Goal: Transaction & Acquisition: Subscribe to service/newsletter

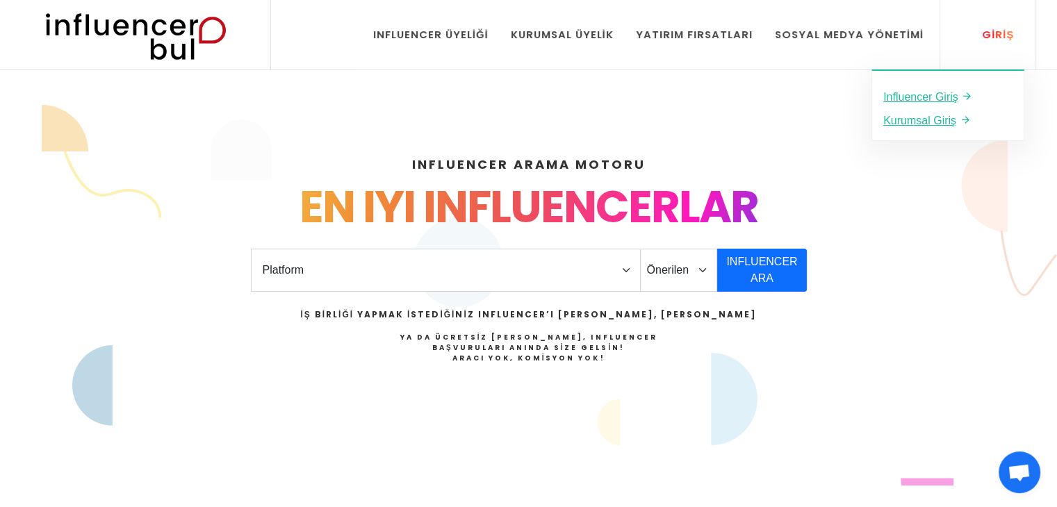
click at [1006, 34] on div "Giriş" at bounding box center [989, 34] width 47 height 15
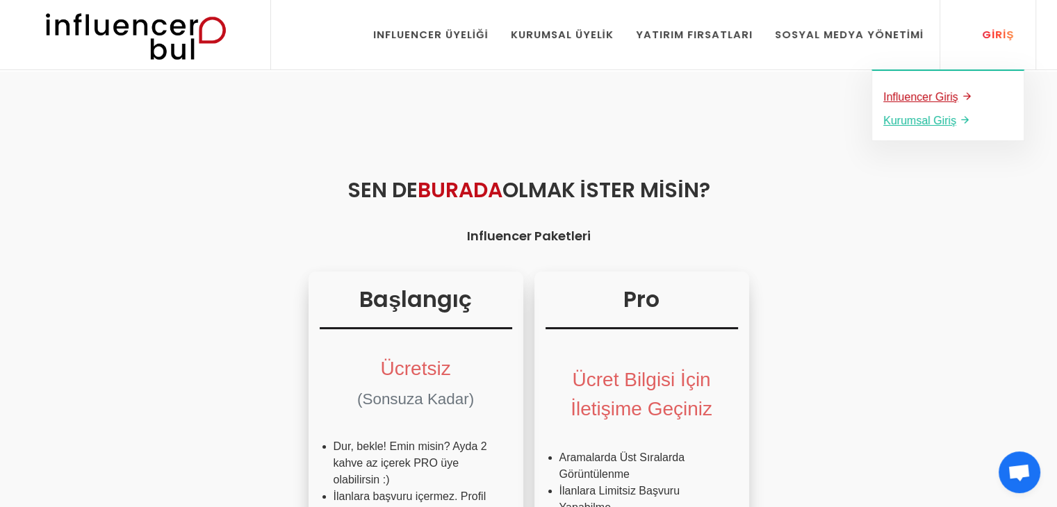
click at [934, 98] on u "Influencer Giriş" at bounding box center [920, 97] width 75 height 12
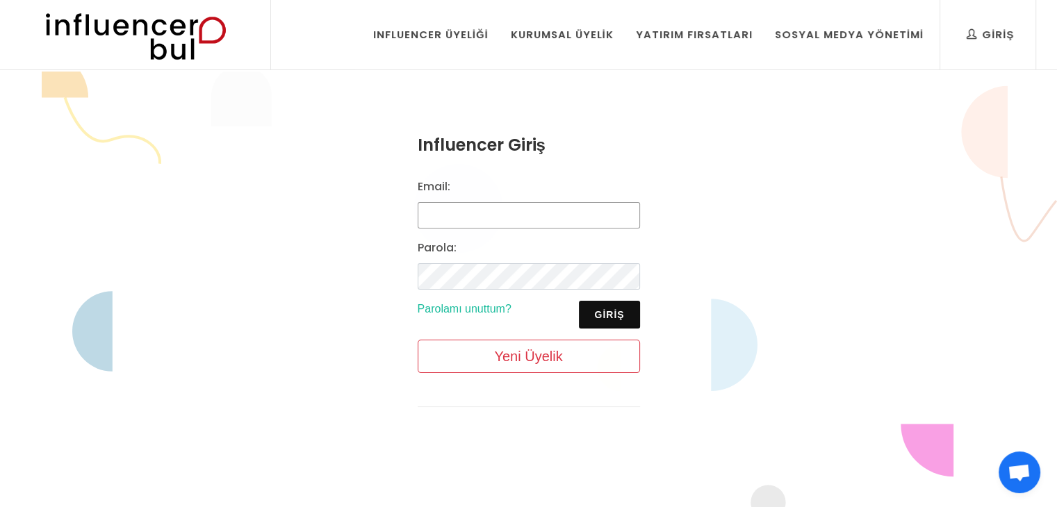
click at [475, 220] on input "Email:" at bounding box center [529, 215] width 222 height 26
type input "[EMAIL_ADDRESS][DOMAIN_NAME]"
click at [608, 309] on button "Giriş" at bounding box center [609, 315] width 60 height 28
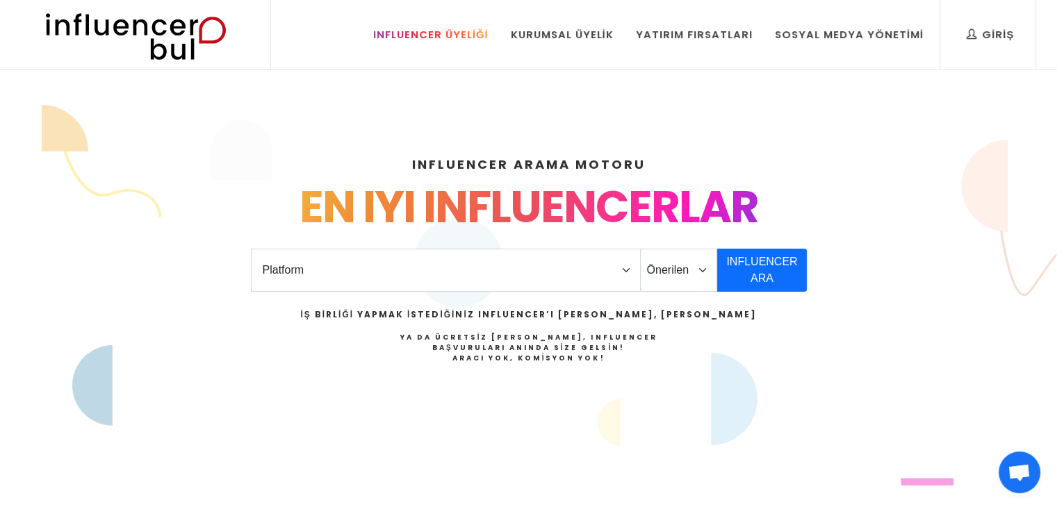
click at [442, 36] on div "Influencer Üyeliği" at bounding box center [430, 34] width 115 height 15
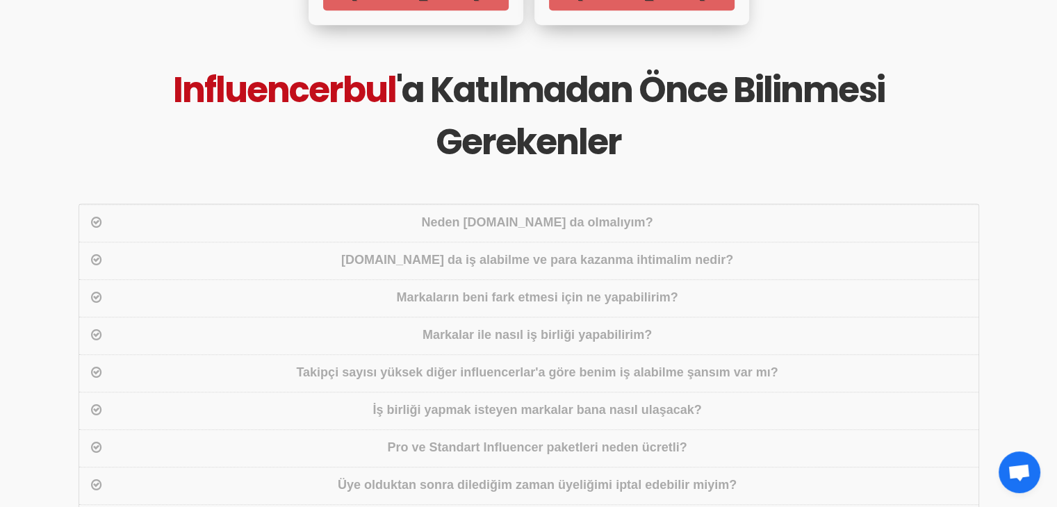
scroll to position [973, 0]
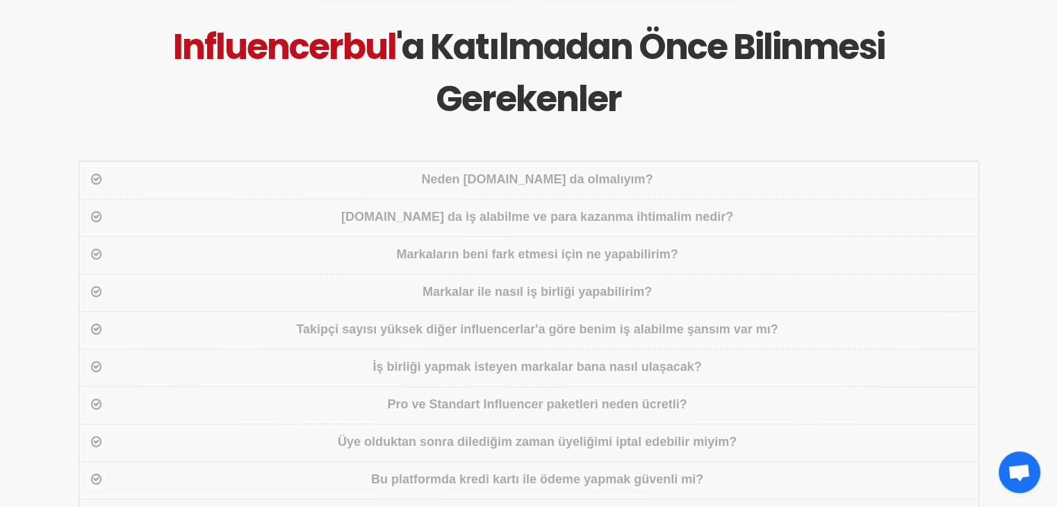
click at [618, 170] on div "Neden [DOMAIN_NAME] da olmalıyım?" at bounding box center [537, 180] width 865 height 20
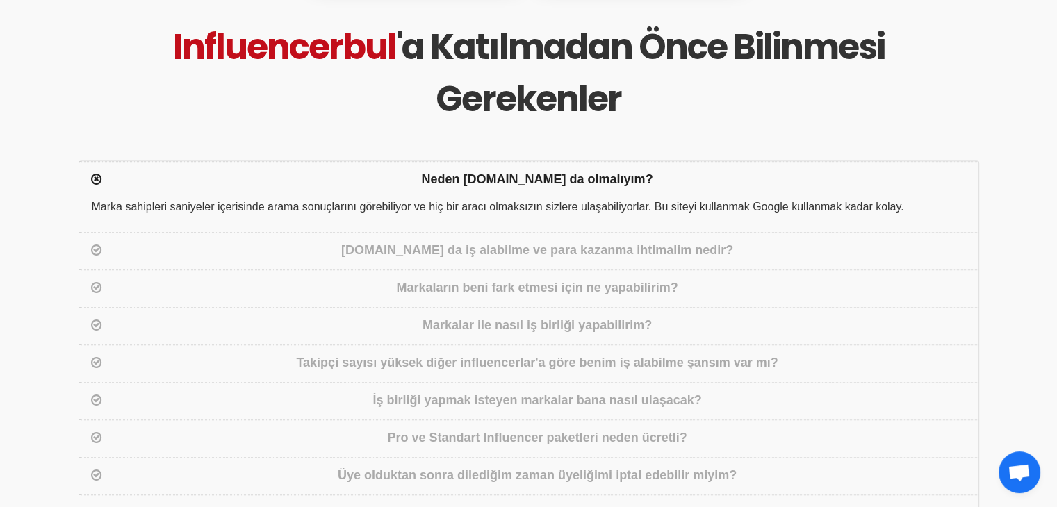
click at [392, 241] on div "[DOMAIN_NAME] da iş alabilme ve para kazanma ihtimalim nedir?" at bounding box center [537, 251] width 865 height 20
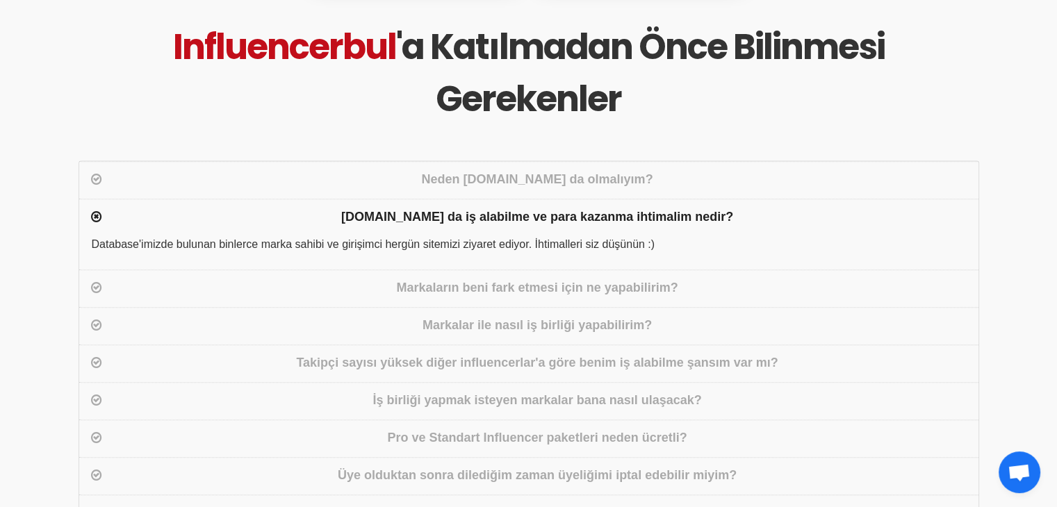
click at [459, 279] on div "Markaların beni fark etmesi için ne yapabilirim?" at bounding box center [537, 289] width 865 height 20
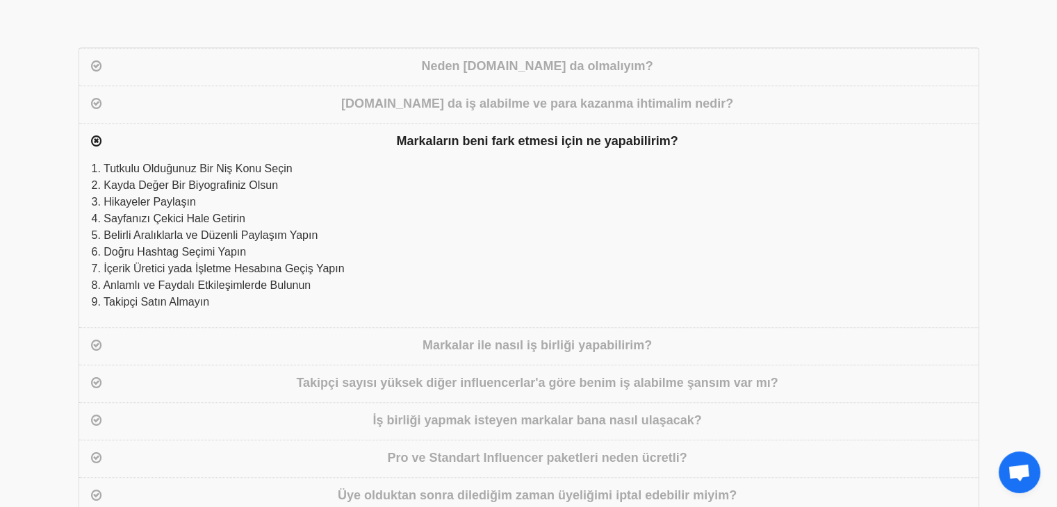
scroll to position [1112, 0]
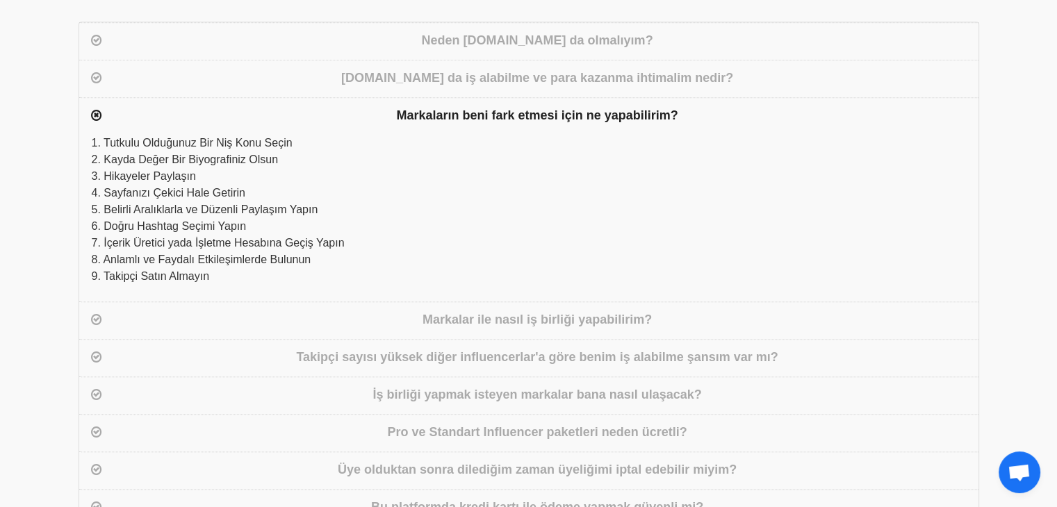
click at [497, 311] on div "Markalar ile nasıl iş birliği yapabilirim?" at bounding box center [537, 321] width 865 height 20
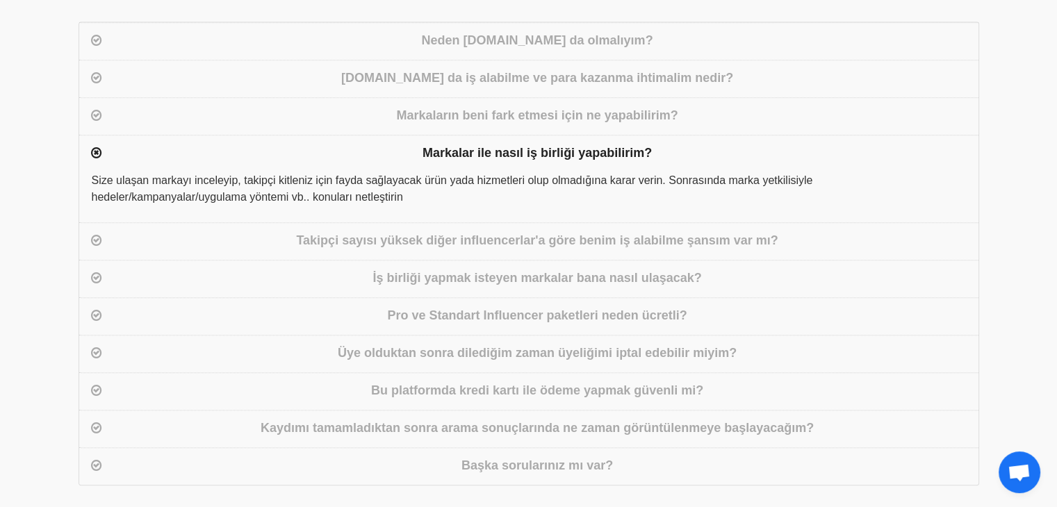
click at [486, 231] on div "Takipçi sayısı yüksek diğer influencerlar'a göre benim iş alabilme şansım var m…" at bounding box center [537, 241] width 865 height 20
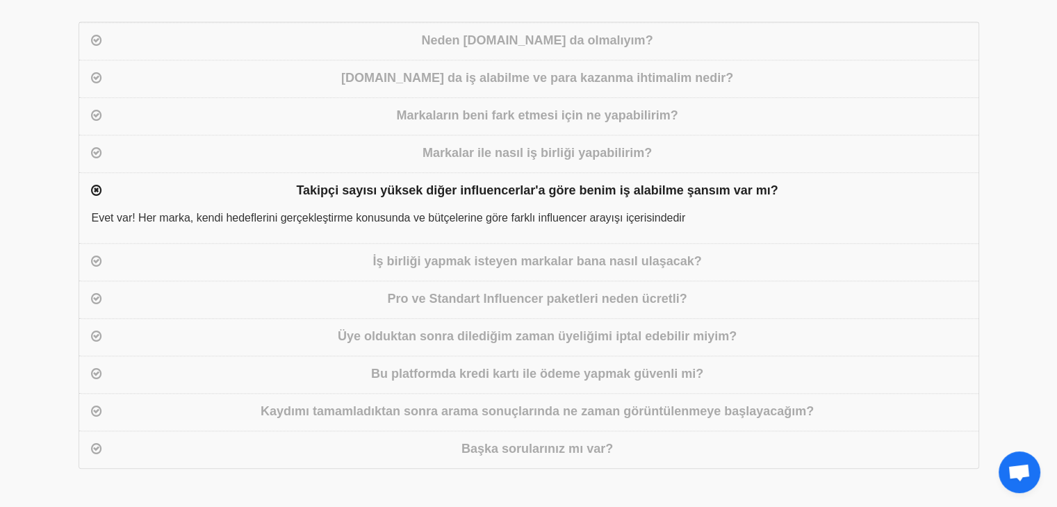
click at [447, 252] on div "İş birliği yapmak isteyen markalar bana nasıl ulaşacak?" at bounding box center [537, 262] width 865 height 20
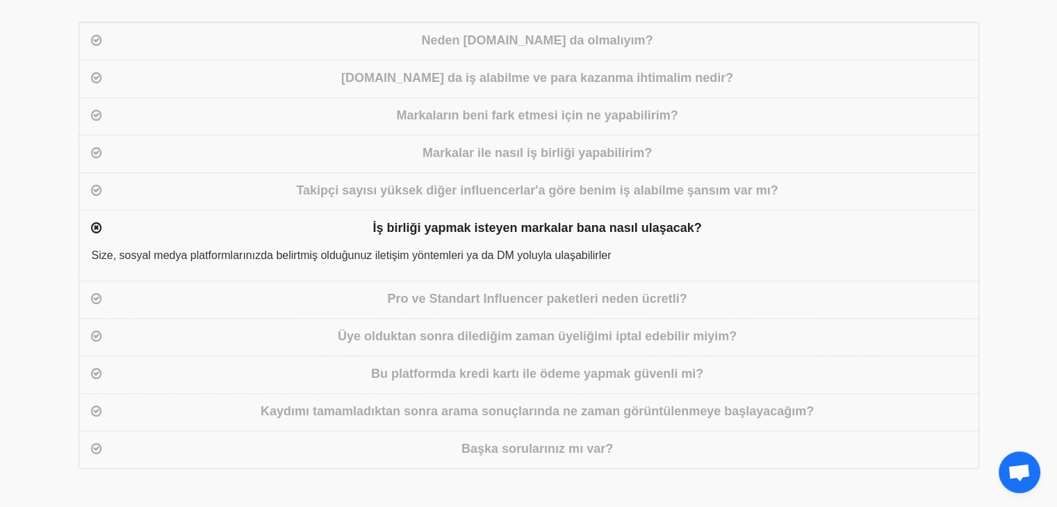
click at [449, 290] on div "Pro ve Standart Influencer paketleri neden ücretli?" at bounding box center [537, 300] width 865 height 20
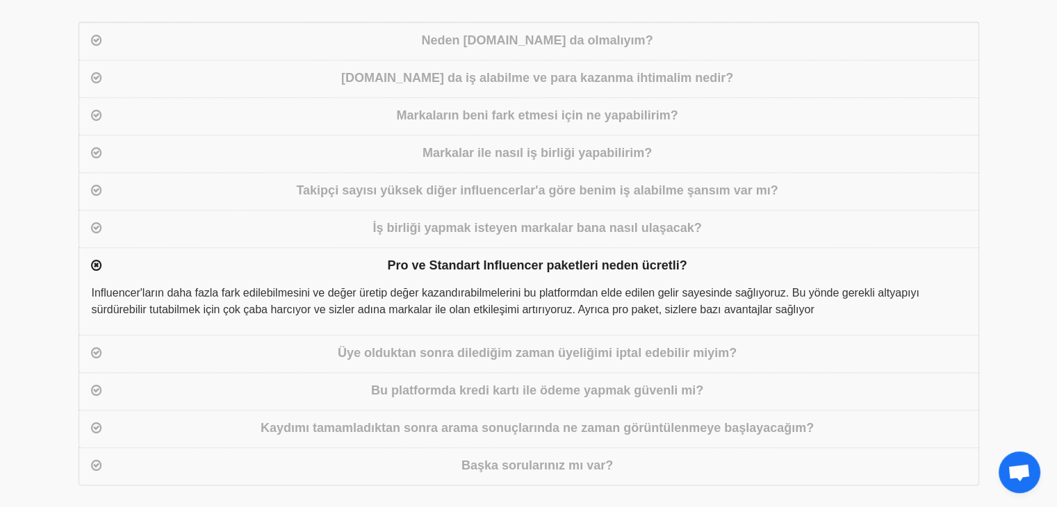
click at [384, 344] on div "Üye olduktan sonra dilediğim zaman üyeliğimi iptal edebilir miyim?" at bounding box center [537, 354] width 865 height 20
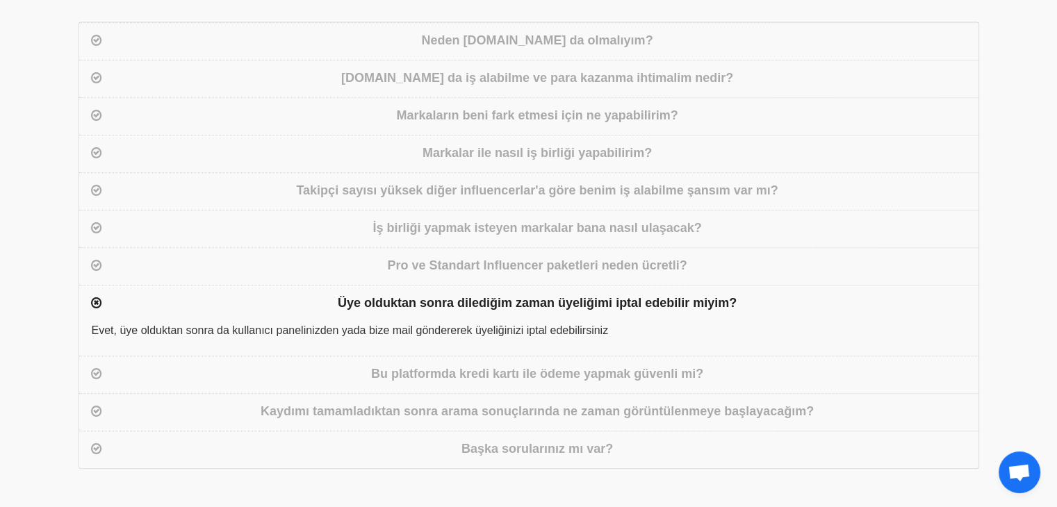
click at [411, 365] on div "Bu platformda kredi kartı ile ödeme yapmak güvenli mi?" at bounding box center [537, 375] width 865 height 20
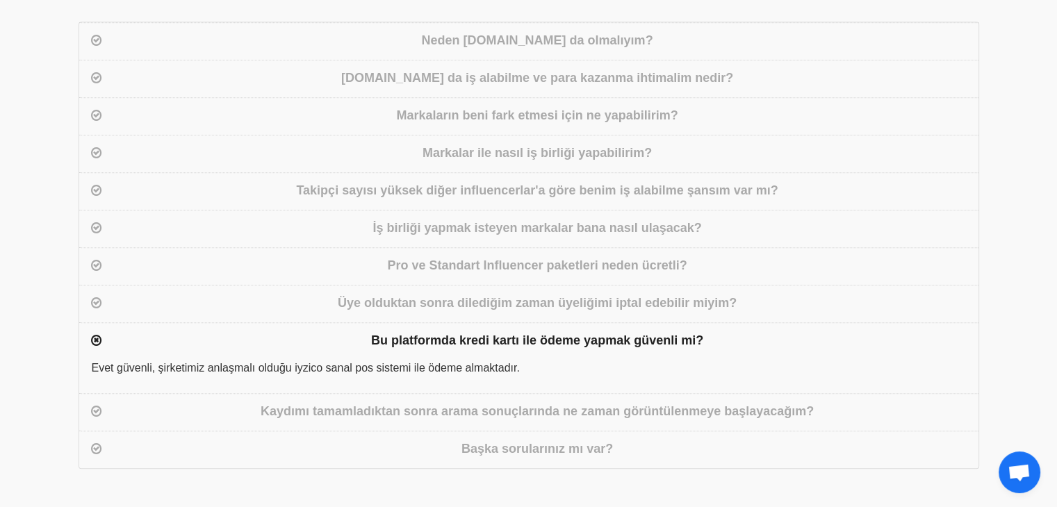
scroll to position [1181, 0]
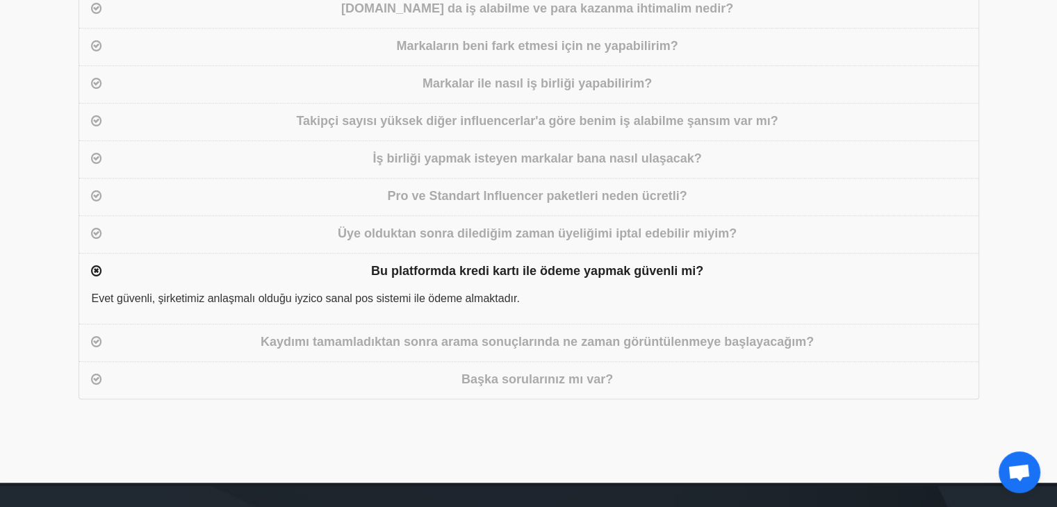
click at [464, 333] on div "Kaydımı tamamladıktan sonra arama sonuçlarında ne zaman görüntülenmeye başlayac…" at bounding box center [537, 343] width 865 height 20
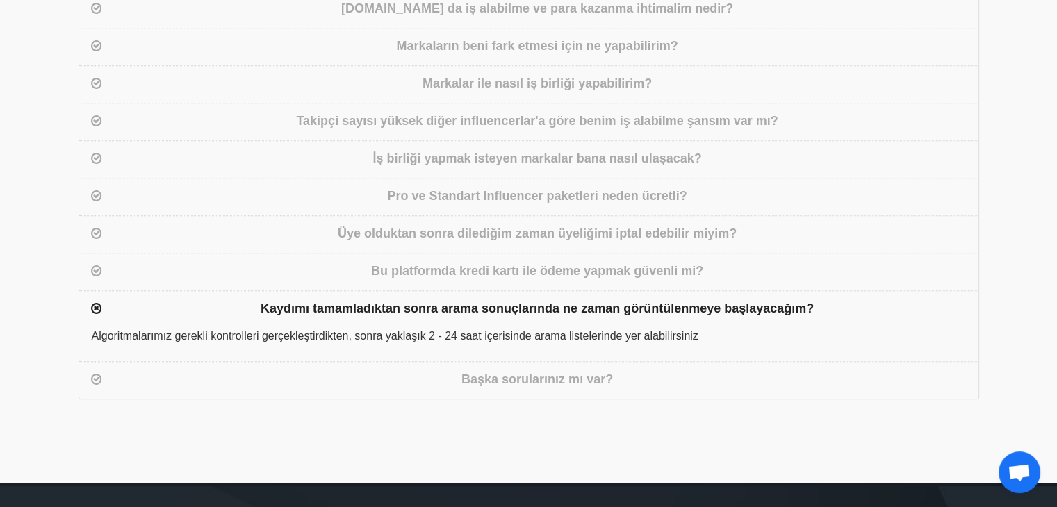
click at [531, 370] on div "Başka sorularınız mı var?" at bounding box center [537, 380] width 865 height 20
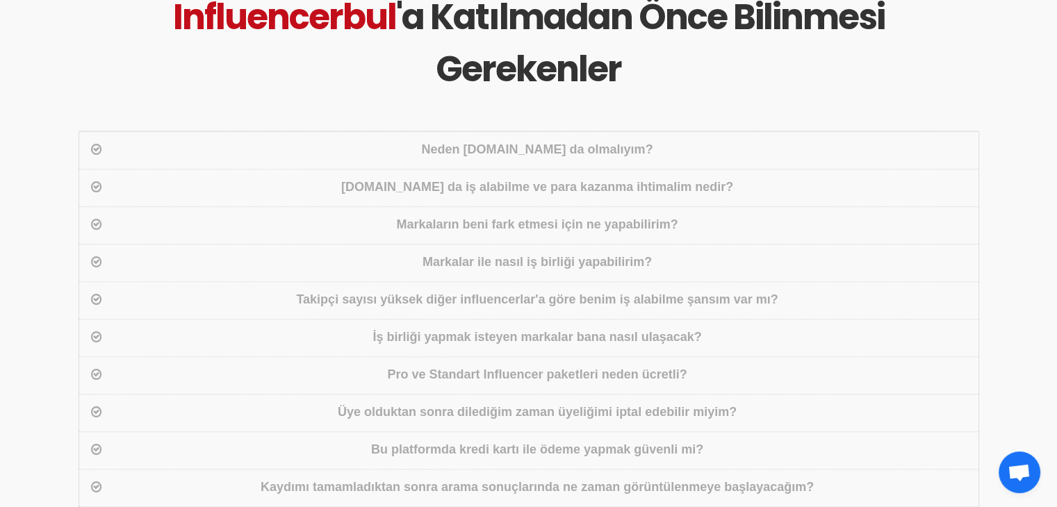
scroll to position [695, 0]
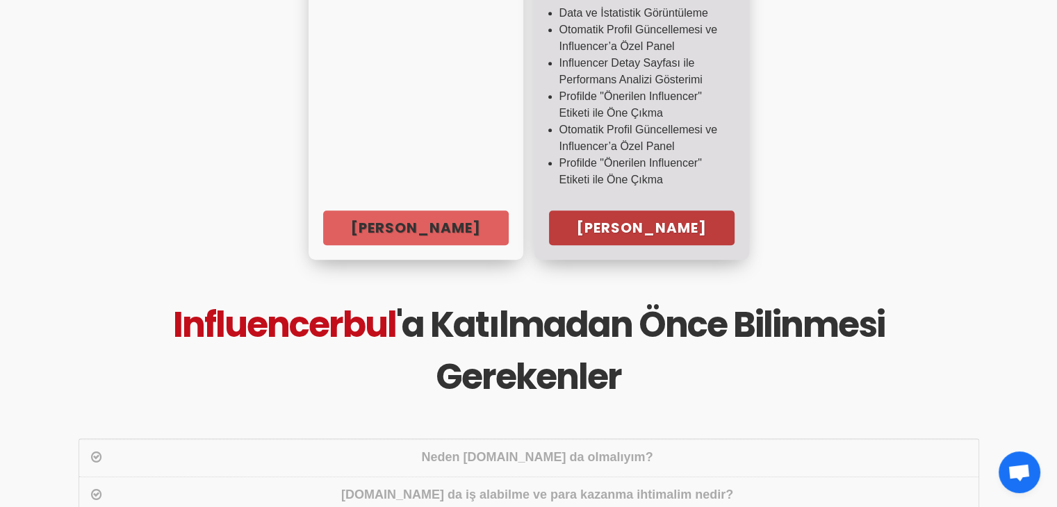
click at [642, 211] on link "Hemen Başla" at bounding box center [641, 228] width 185 height 35
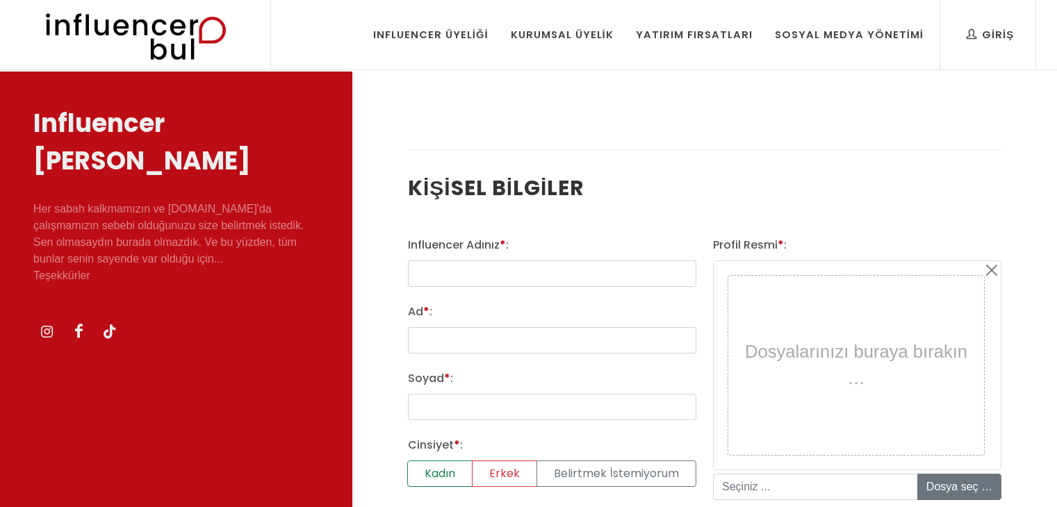
select select
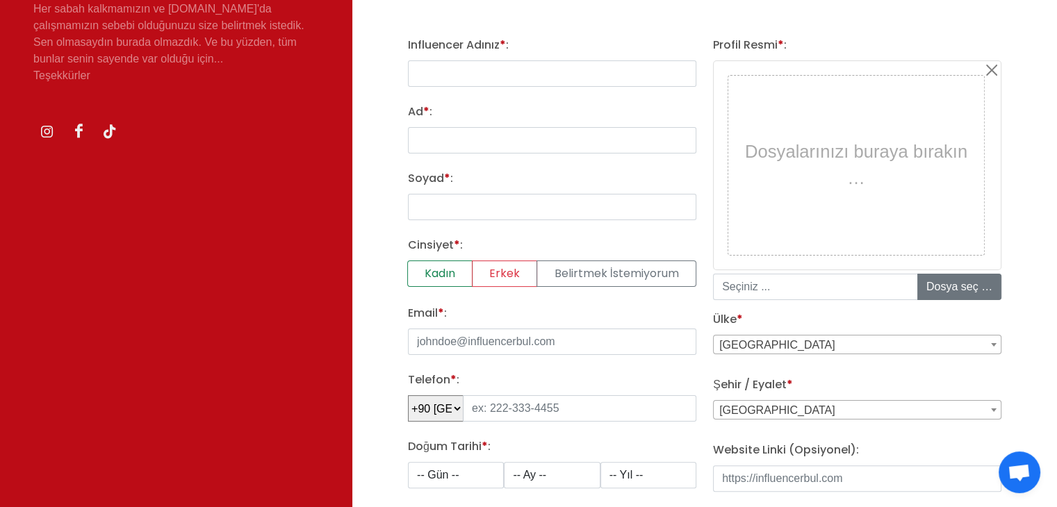
scroll to position [208, 0]
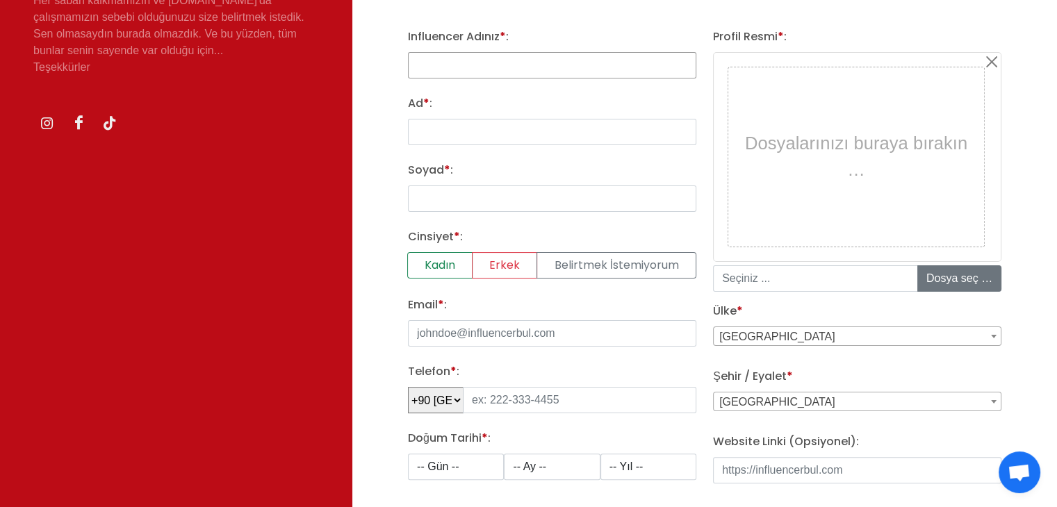
type input "[EMAIL_ADDRESS][DOMAIN_NAME]"
click at [517, 62] on input "[EMAIL_ADDRESS][DOMAIN_NAME]" at bounding box center [552, 65] width 288 height 26
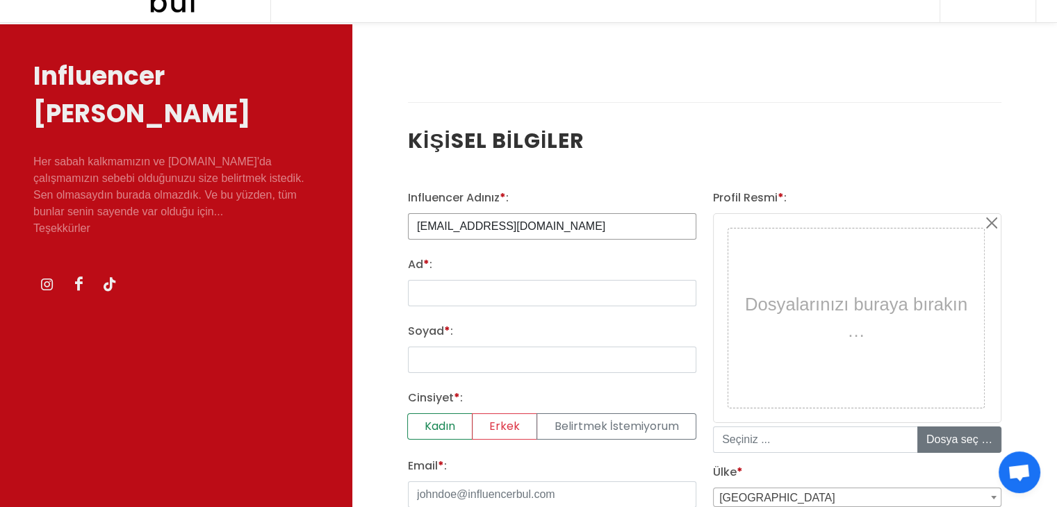
scroll to position [0, 0]
